Goal: Task Accomplishment & Management: Use online tool/utility

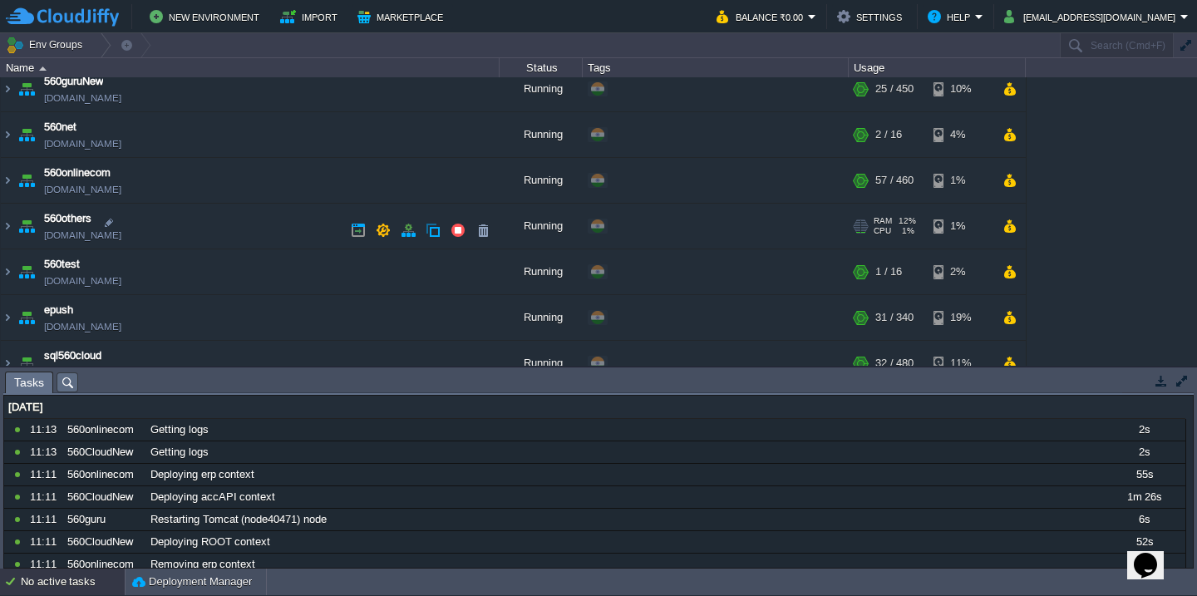
scroll to position [248, 0]
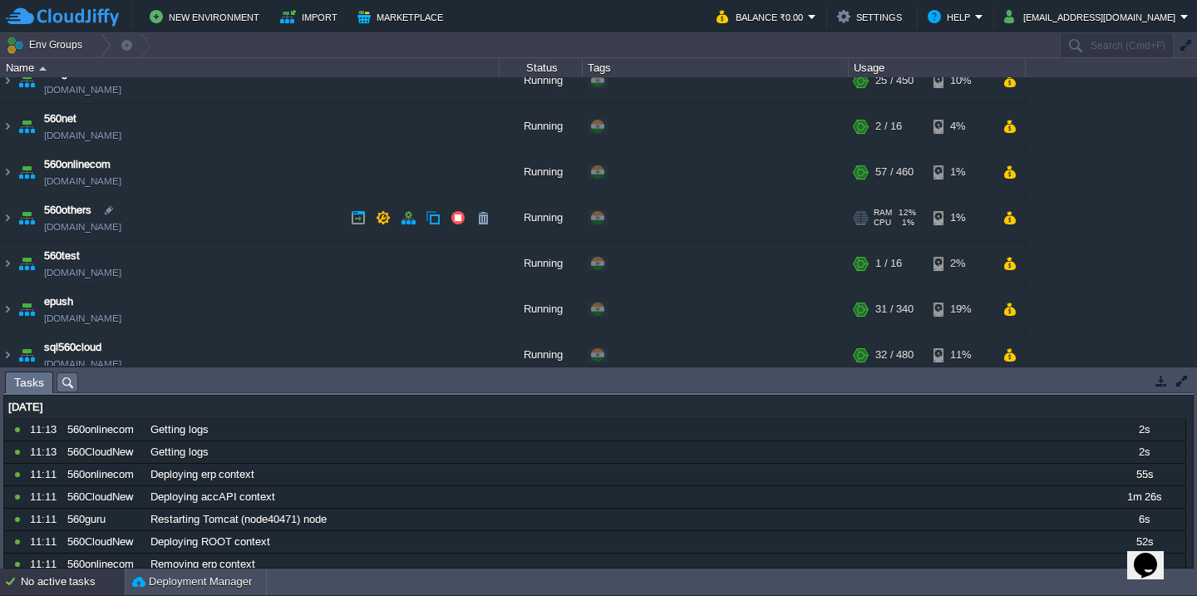
click at [227, 214] on td "560others [DOMAIN_NAME]" at bounding box center [250, 218] width 499 height 46
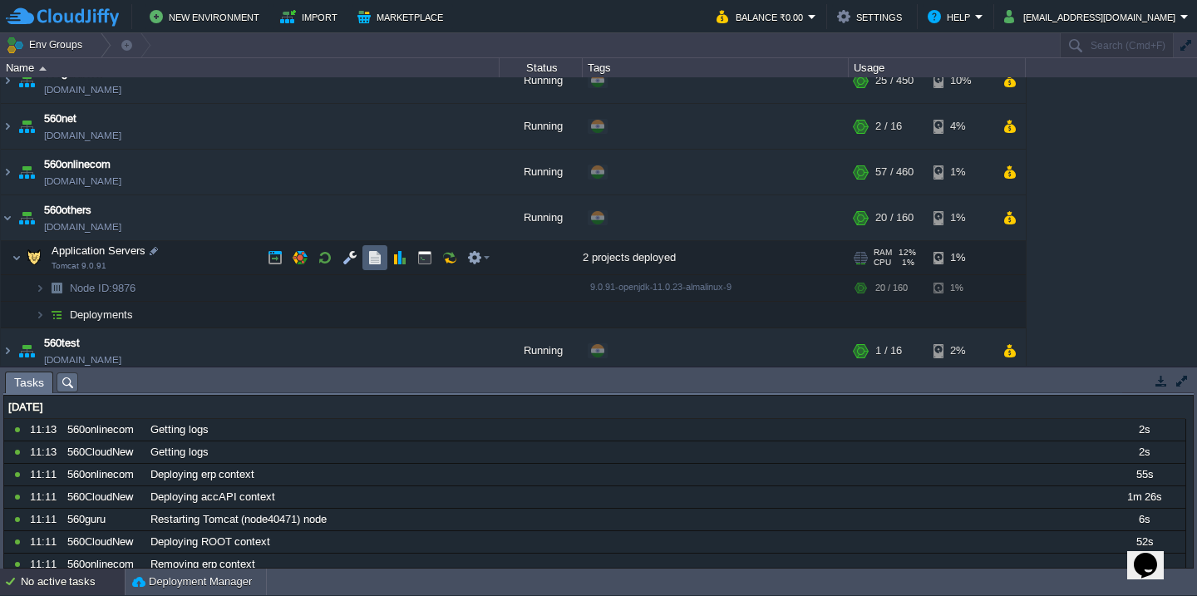
click at [371, 260] on button "button" at bounding box center [374, 257] width 15 height 15
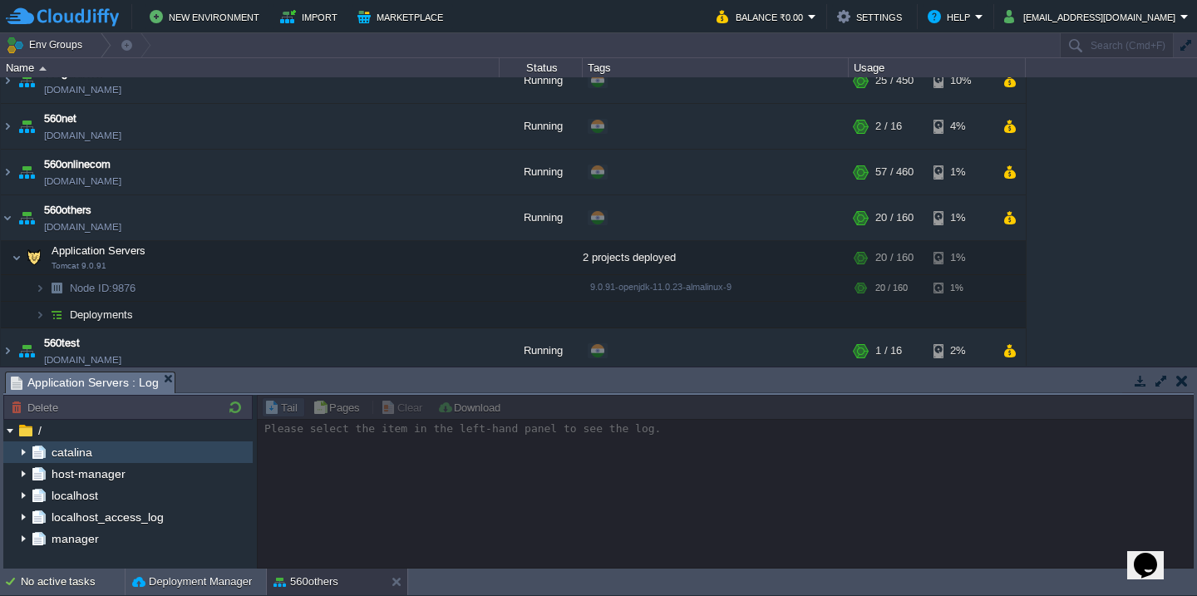
click at [17, 445] on img at bounding box center [23, 452] width 13 height 22
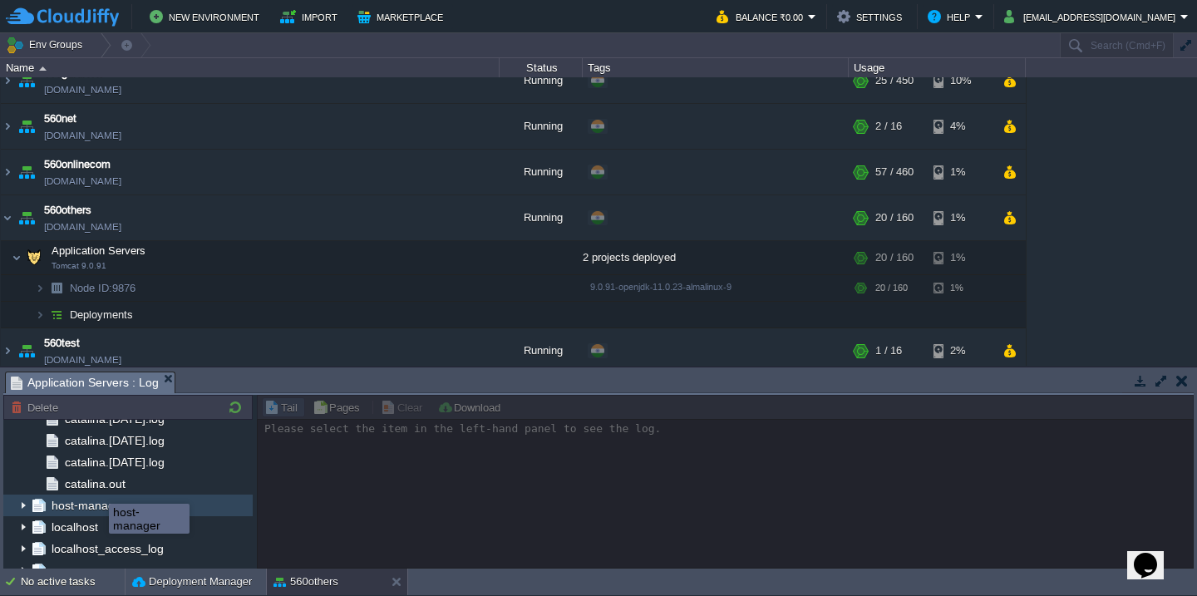
scroll to position [1969, 0]
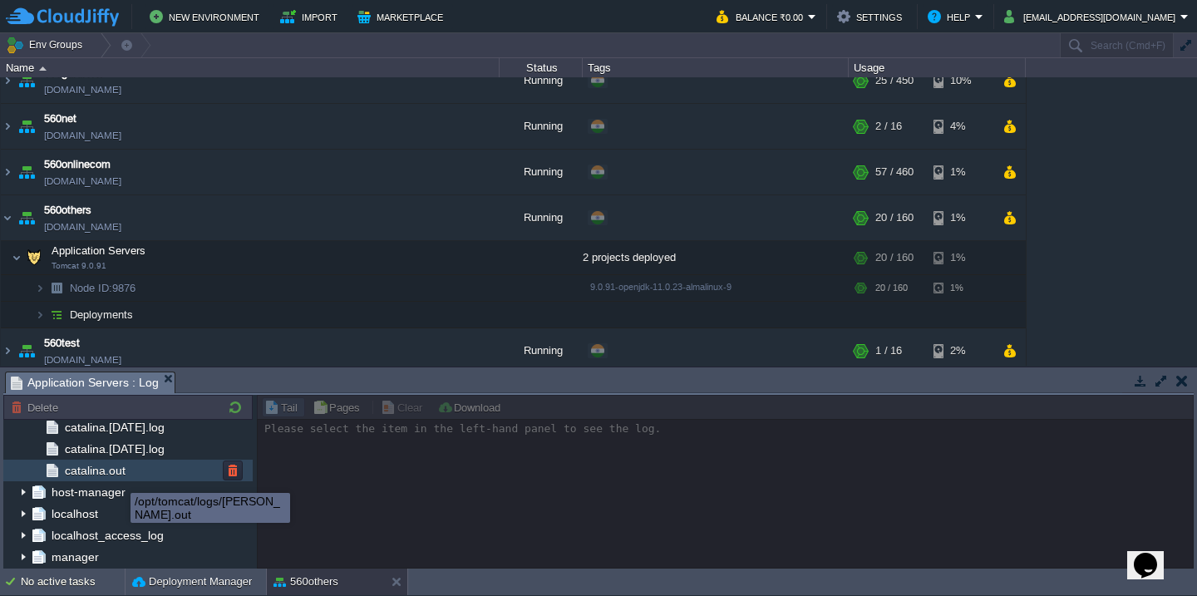
click at [123, 469] on span "catalina.out" at bounding box center [94, 470] width 66 height 15
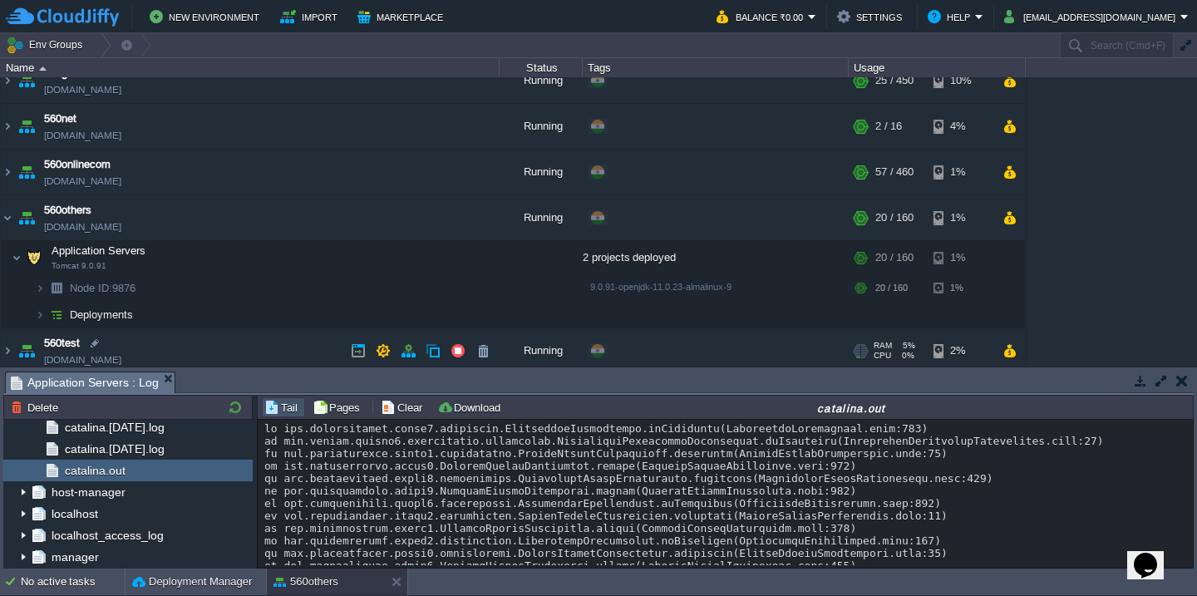
scroll to position [18525, 0]
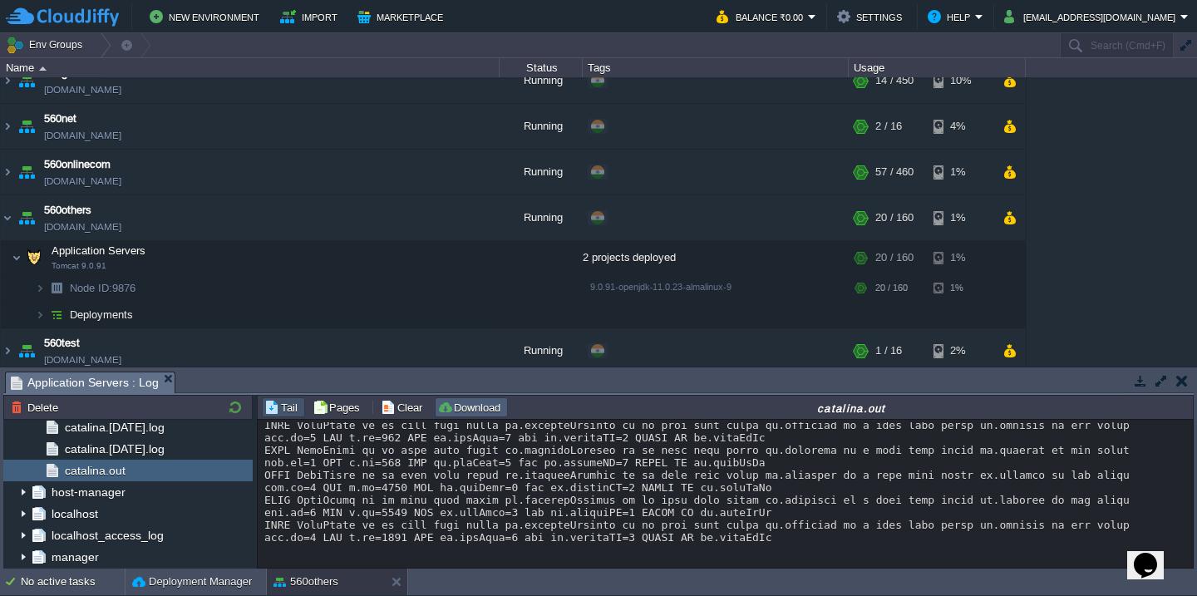
click at [481, 408] on button "Download" at bounding box center [471, 407] width 68 height 15
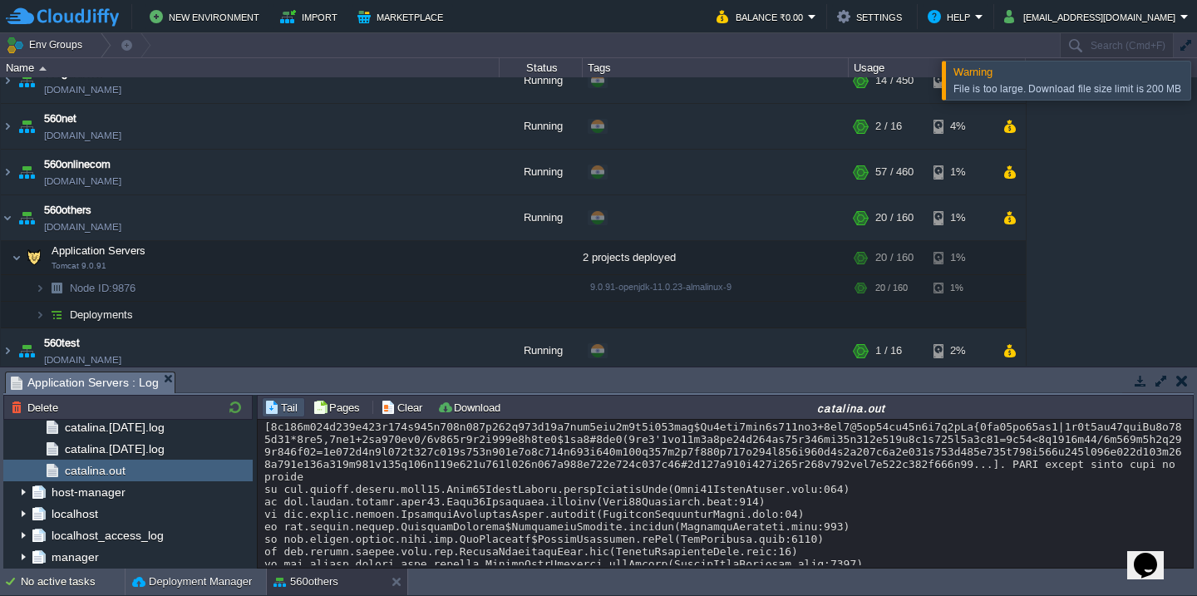
scroll to position [17998, 0]
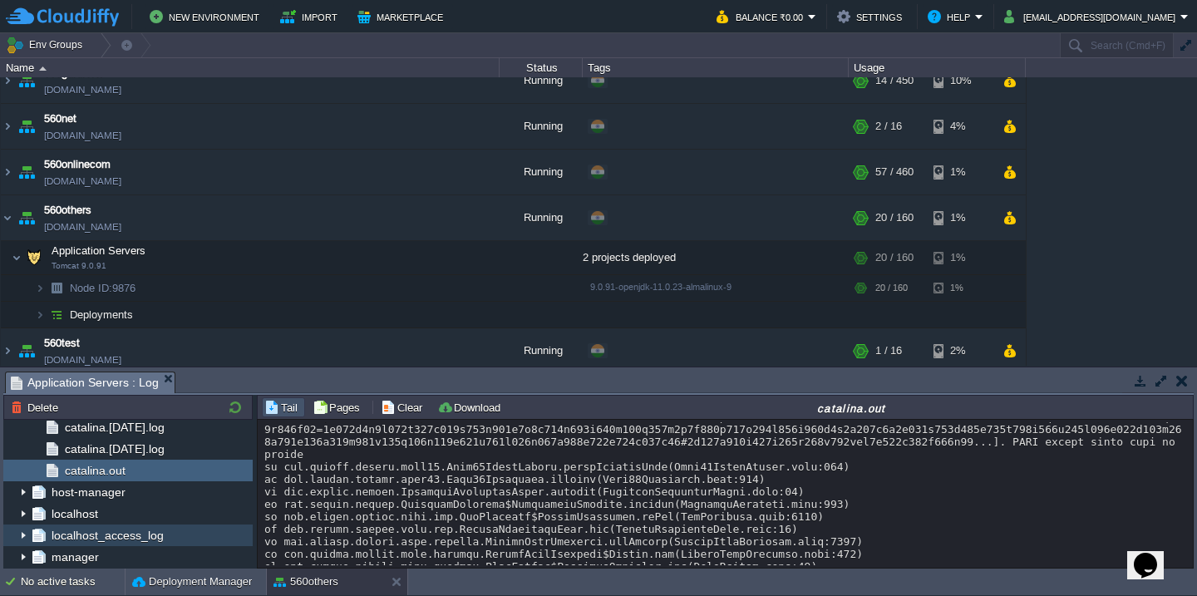
click at [22, 533] on img at bounding box center [23, 535] width 13 height 22
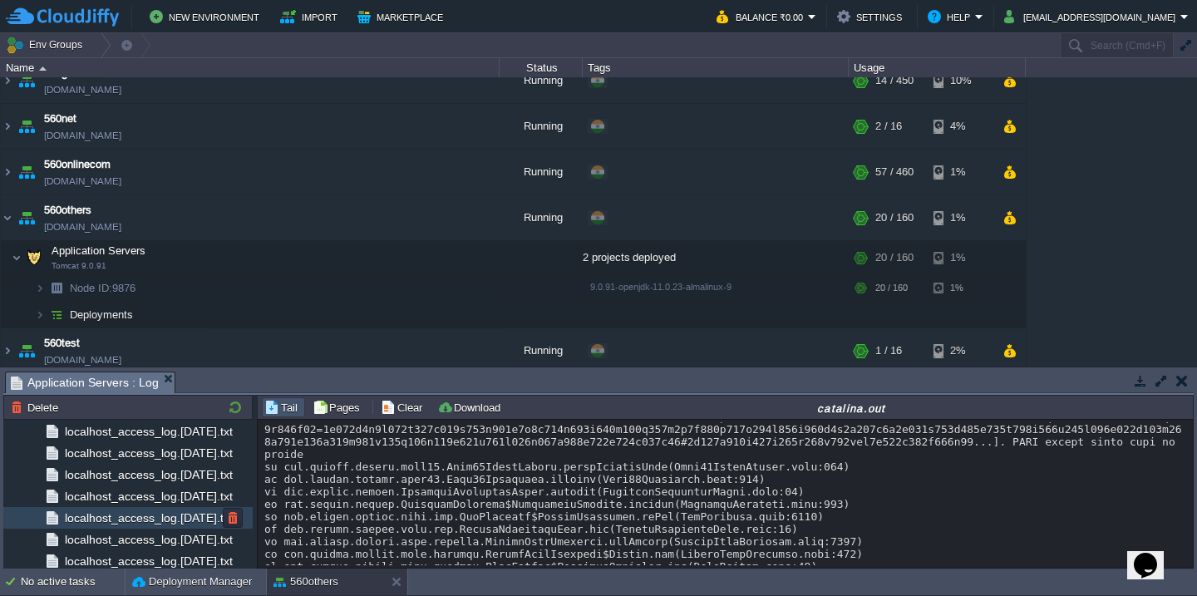
scroll to position [4978, 0]
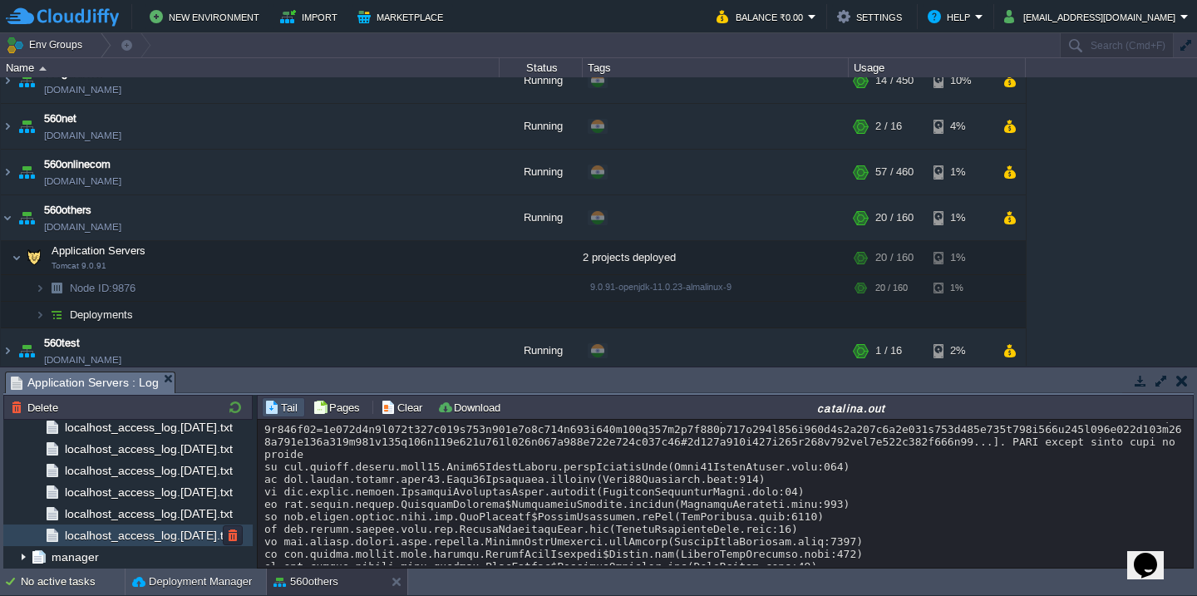
click at [108, 531] on span "localhost_access_log.[DATE].txt" at bounding box center [148, 535] width 174 height 15
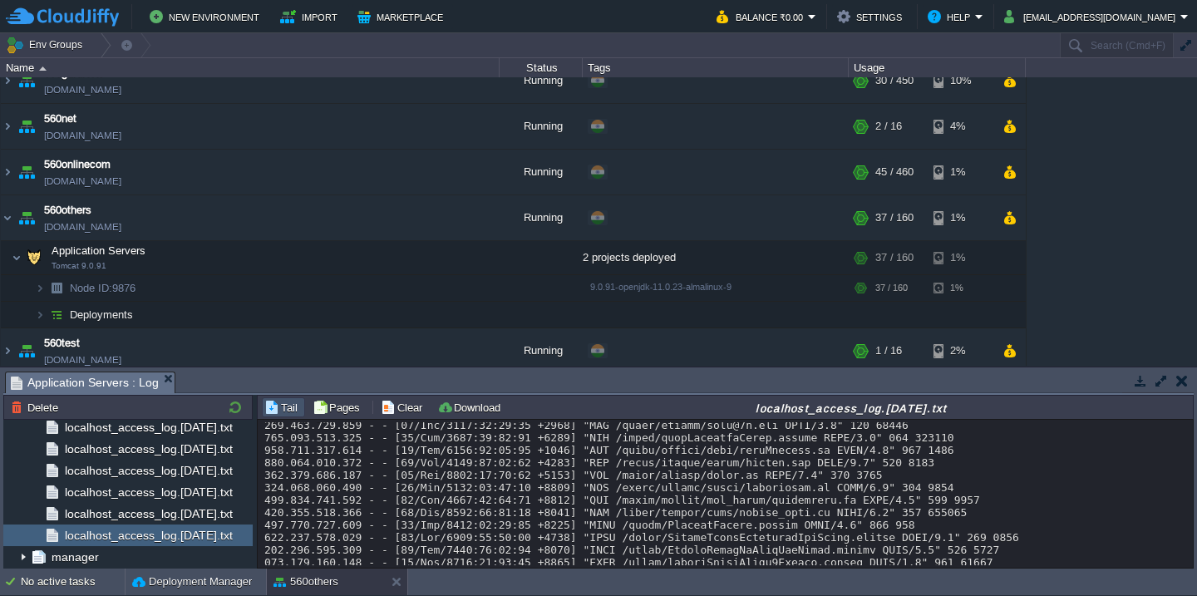
scroll to position [14437, 0]
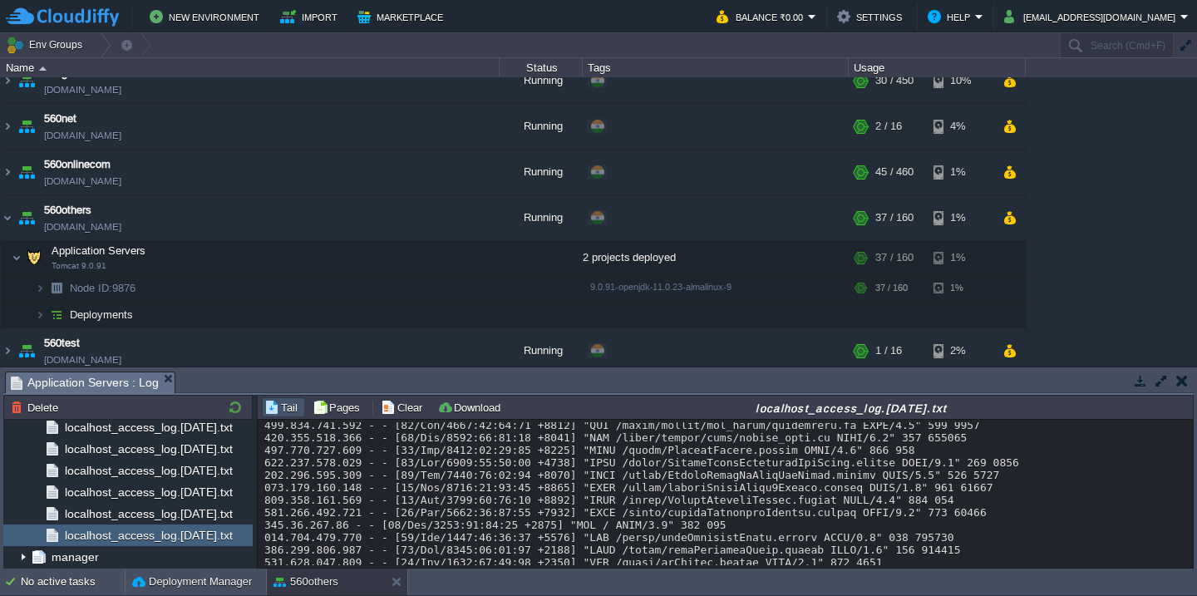
click at [484, 412] on button "Download" at bounding box center [471, 407] width 68 height 15
click at [401, 406] on button "Clear" at bounding box center [404, 407] width 47 height 15
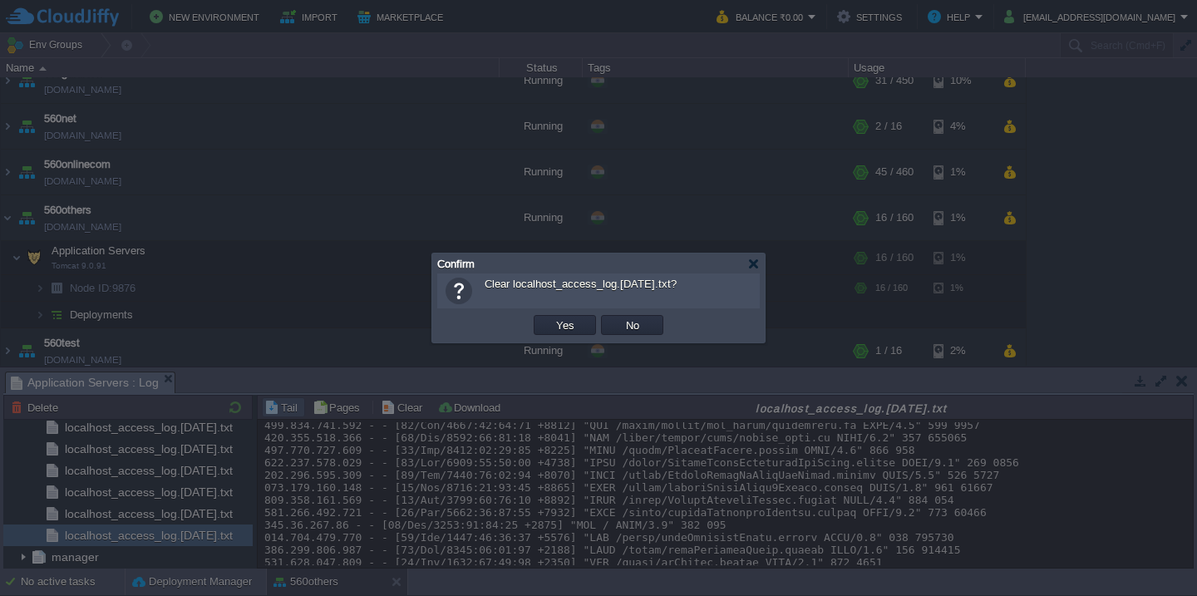
click at [551, 317] on button "Yes" at bounding box center [565, 324] width 28 height 15
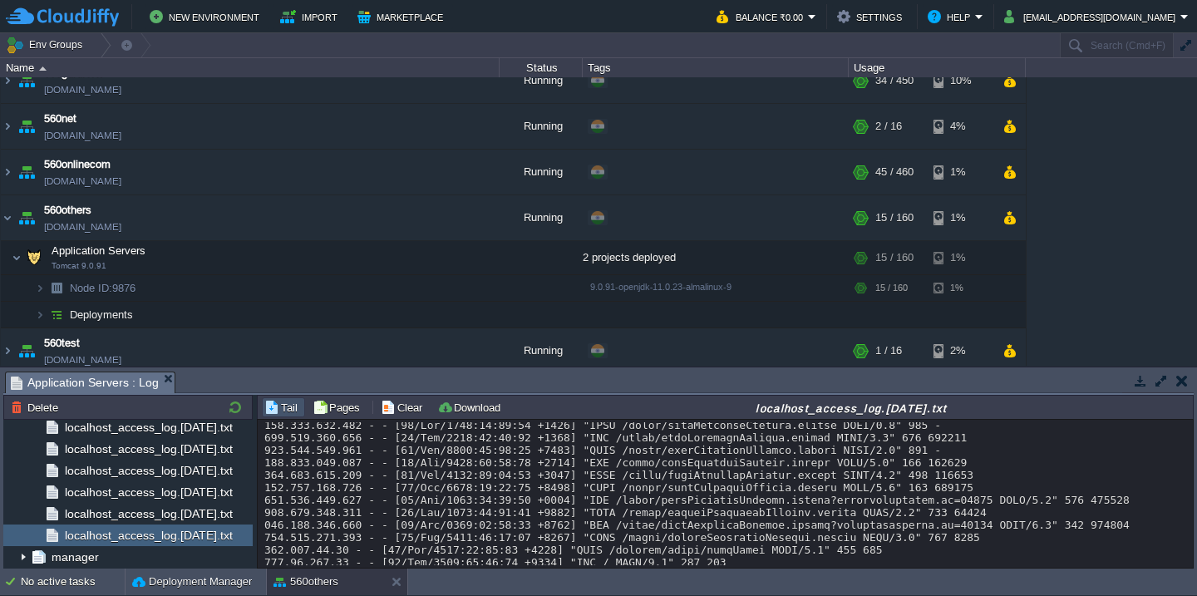
scroll to position [402, 0]
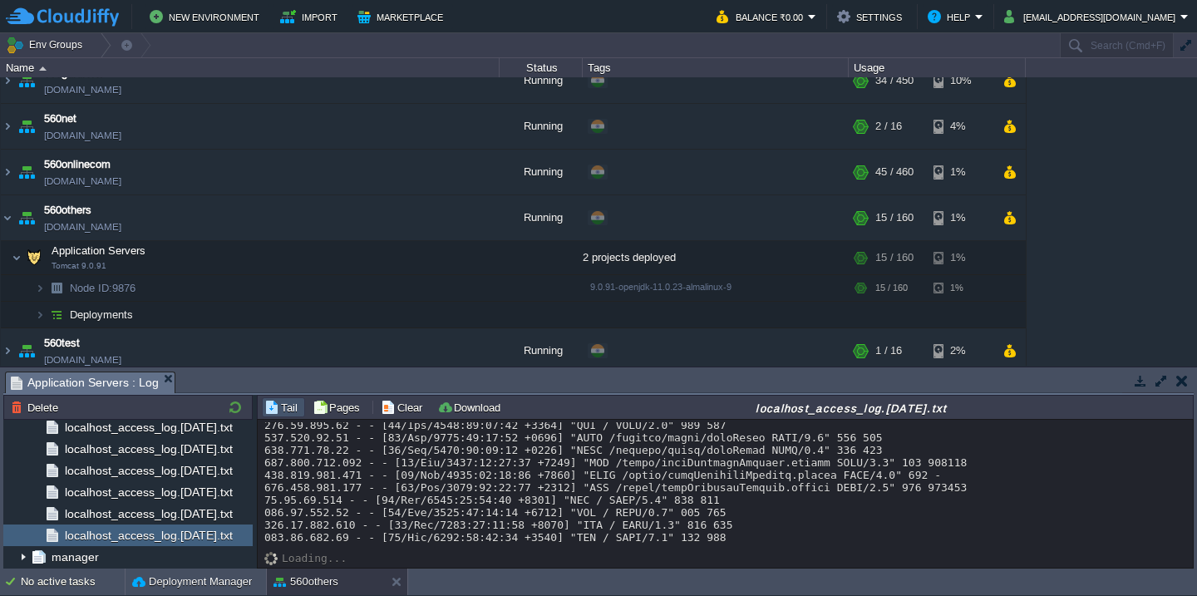
click at [434, 508] on div at bounding box center [725, 287] width 922 height 511
